Goal: Register for event/course

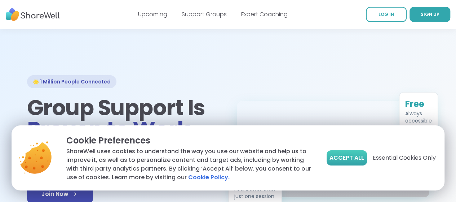
click at [338, 158] on span "Accept All" at bounding box center [347, 157] width 35 height 9
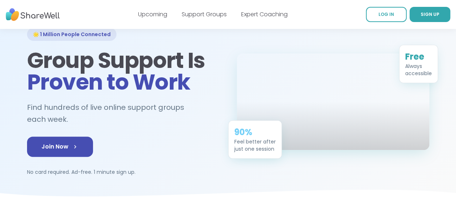
scroll to position [48, 0]
click at [441, 114] on div "🌟 1 Million People Connected Group Support Is Proven to Work Find hundreds of l…" at bounding box center [229, 101] width 426 height 148
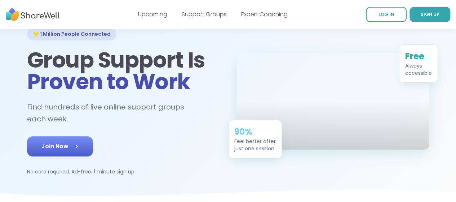
click at [56, 139] on link "Join Now" at bounding box center [60, 146] width 66 height 20
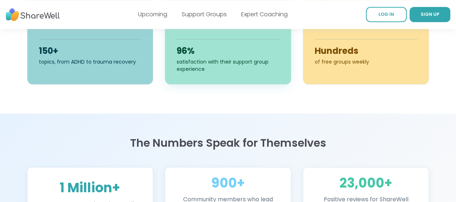
scroll to position [368, 0]
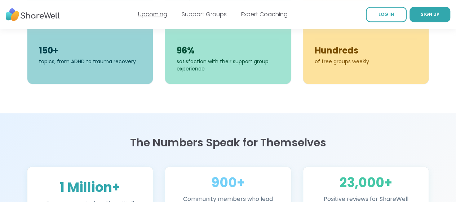
click at [164, 12] on link "Upcoming" at bounding box center [152, 14] width 29 height 8
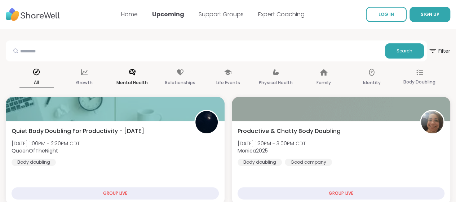
click at [136, 75] on icon at bounding box center [132, 72] width 8 height 8
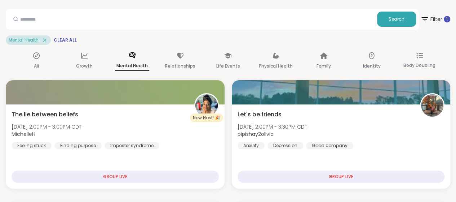
scroll to position [51, 0]
